Goal: Information Seeking & Learning: Check status

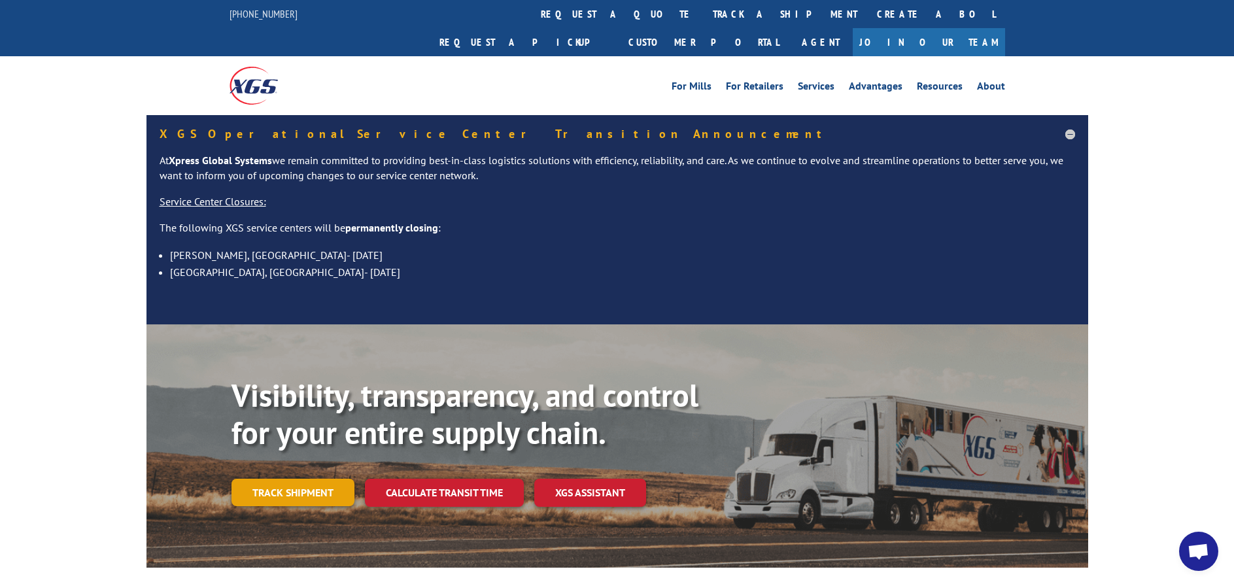
click at [291, 479] on link "Track shipment" at bounding box center [293, 492] width 123 height 27
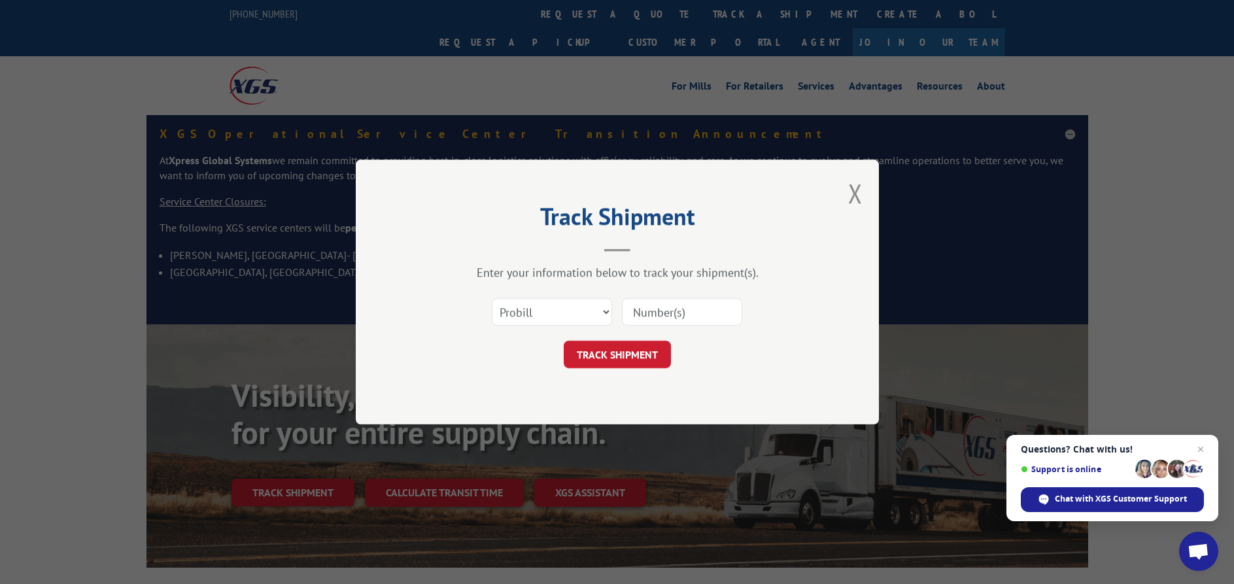
click at [656, 317] on input at bounding box center [682, 311] width 120 height 27
paste input "2836500"
type input "2836500"
click at [619, 353] on button "TRACK SHIPMENT" at bounding box center [617, 354] width 107 height 27
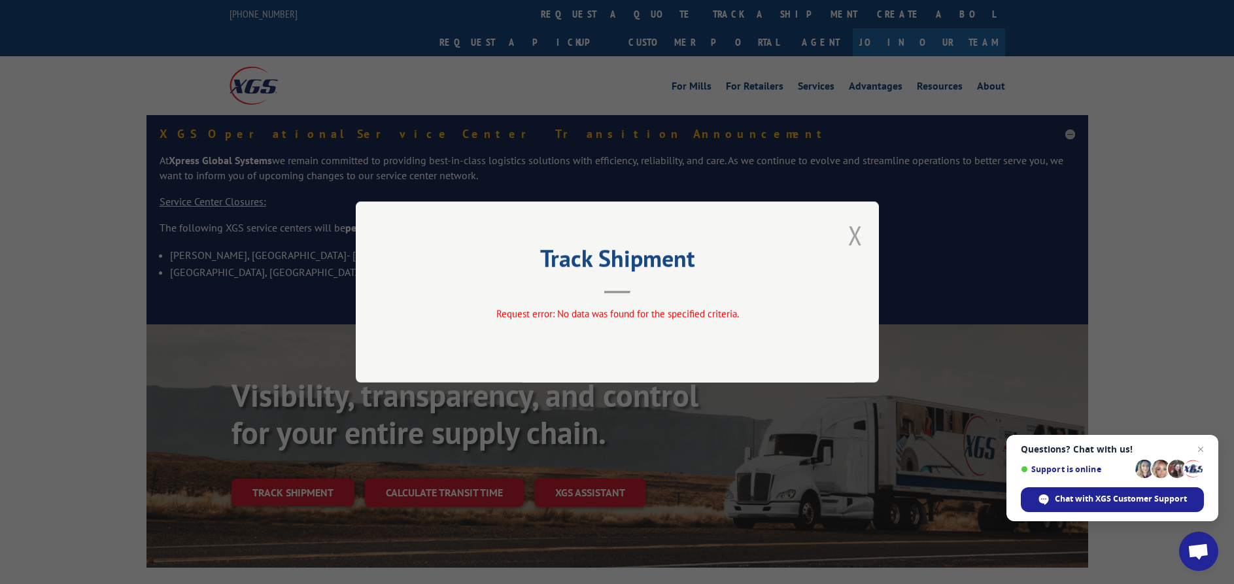
click at [854, 236] on button "Close modal" at bounding box center [855, 235] width 14 height 35
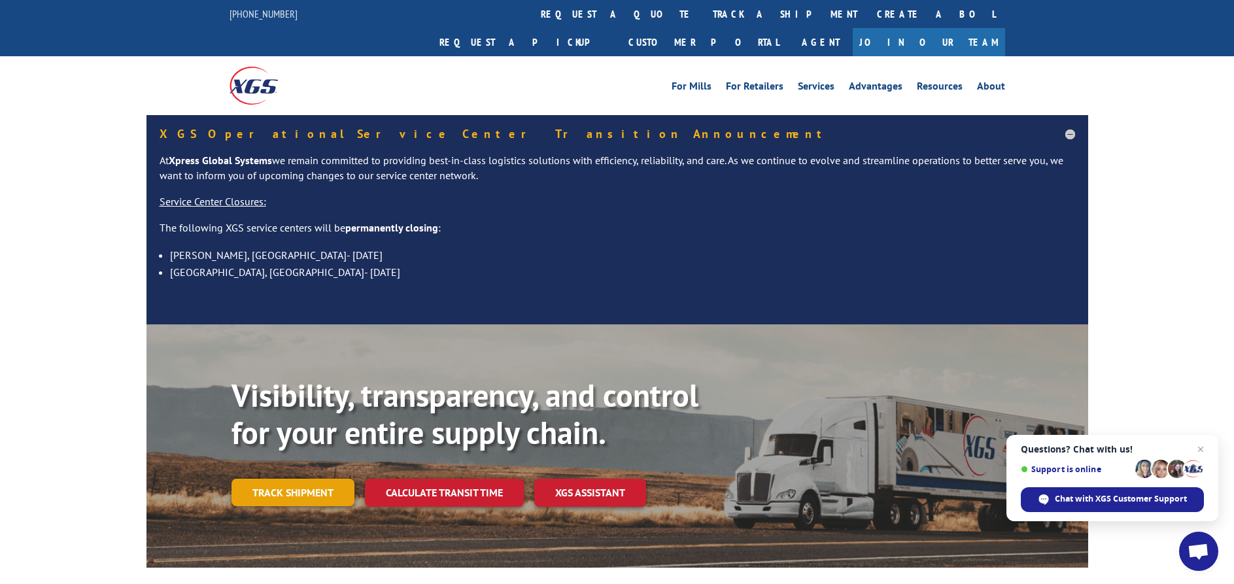
click at [303, 479] on link "Track shipment" at bounding box center [293, 492] width 123 height 27
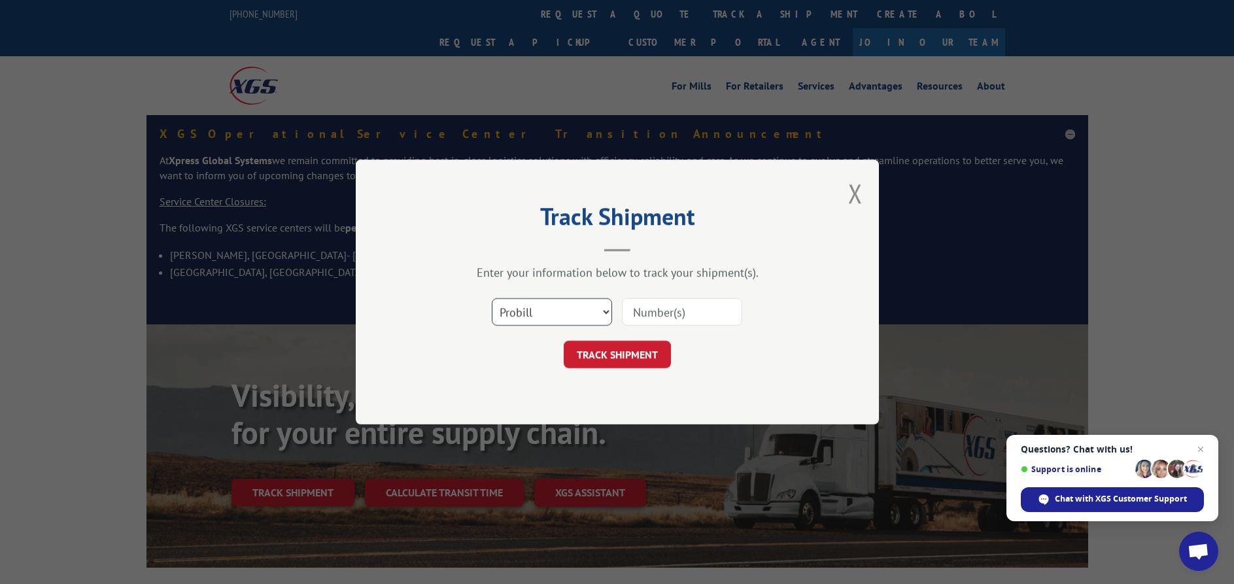
click at [492, 298] on select "Select category... Probill BOL PO" at bounding box center [552, 311] width 120 height 27
select select "bol"
click option "BOL" at bounding box center [0, 0] width 0 height 0
click at [651, 312] on input at bounding box center [682, 311] width 120 height 27
paste input "2836500"
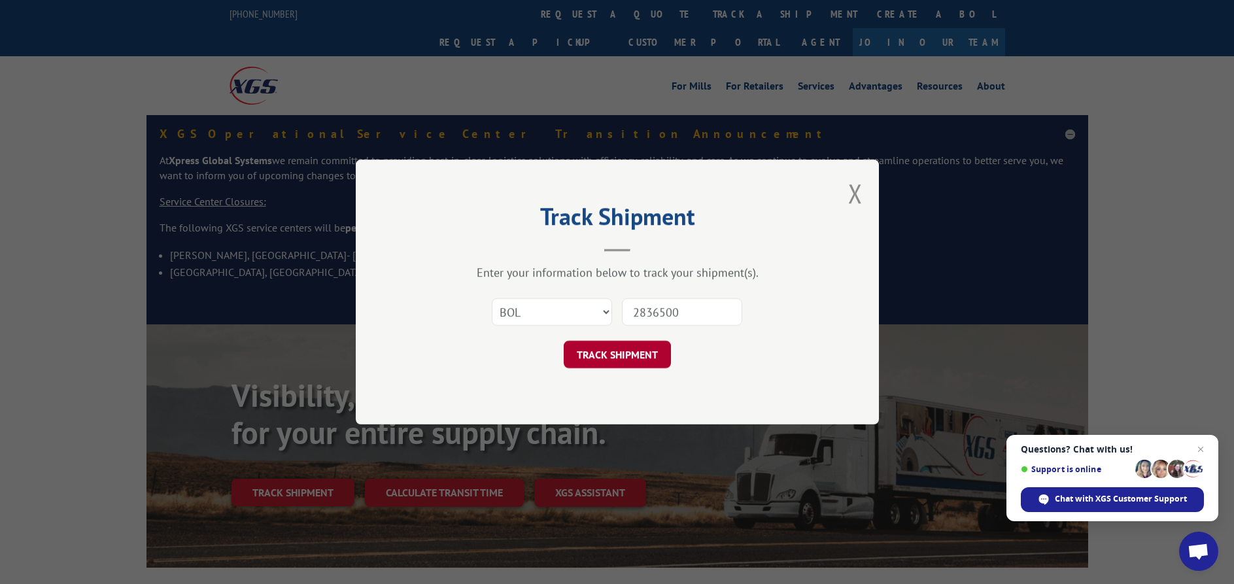
type input "2836500"
click at [618, 353] on button "TRACK SHIPMENT" at bounding box center [617, 354] width 107 height 27
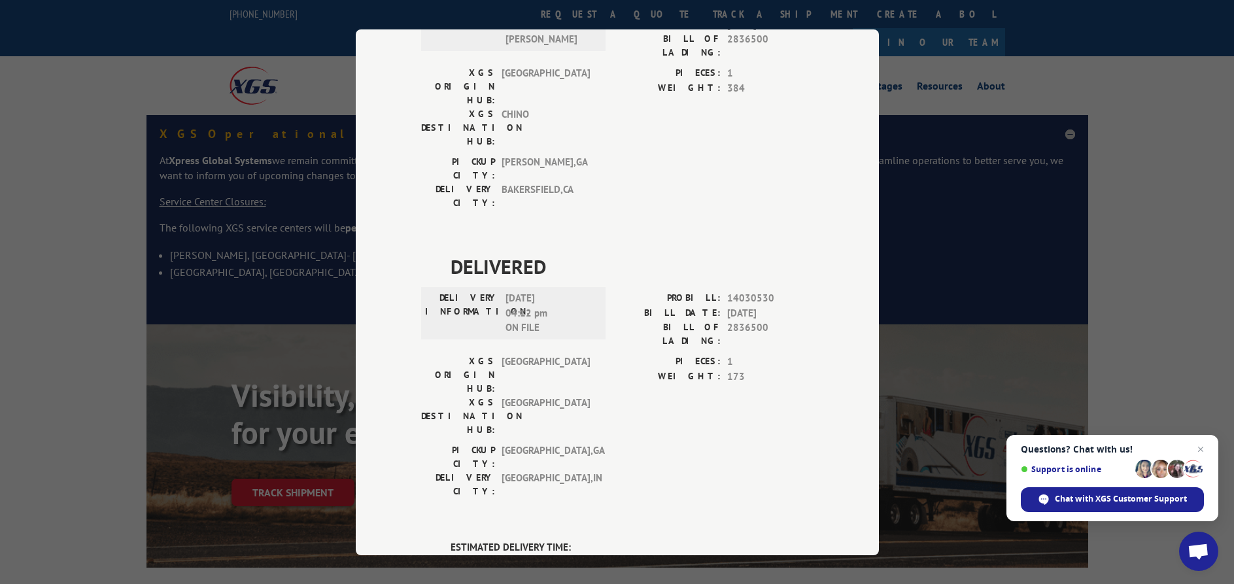
scroll to position [424, 0]
